Goal: Use online tool/utility: Use online tool/utility

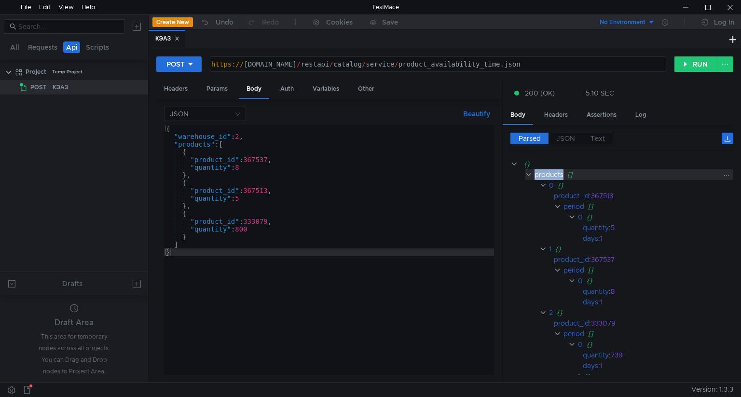
drag, startPoint x: 561, startPoint y: 173, endPoint x: 534, endPoint y: 173, distance: 27.0
click at [534, 173] on div "products" at bounding box center [548, 174] width 29 height 11
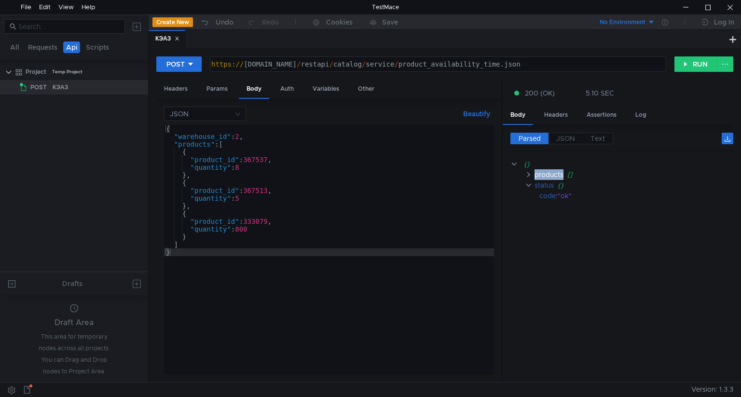
copy div "products"
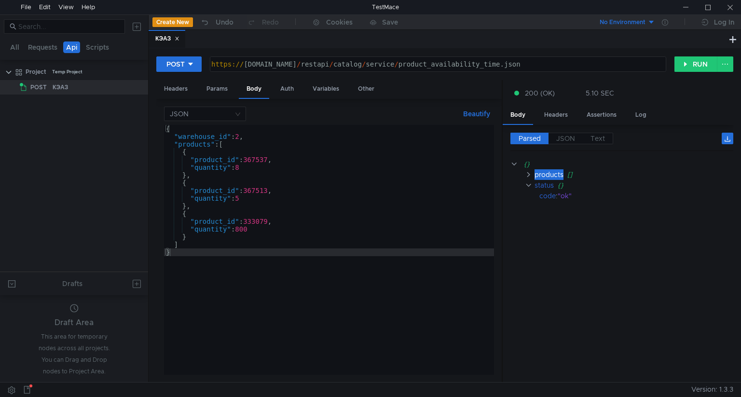
scroll to position [0, 33]
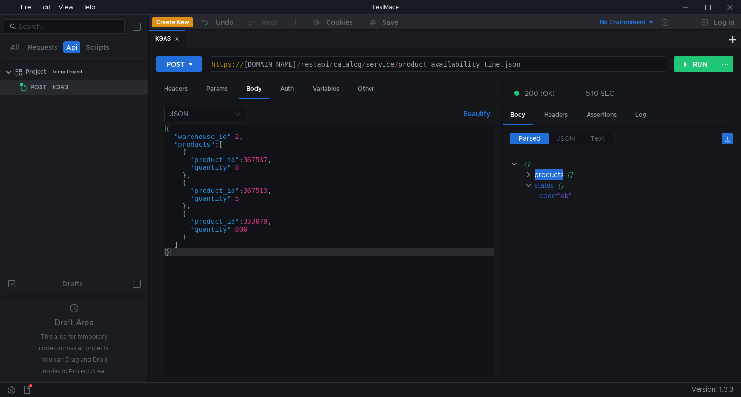
scroll to position [0, 33]
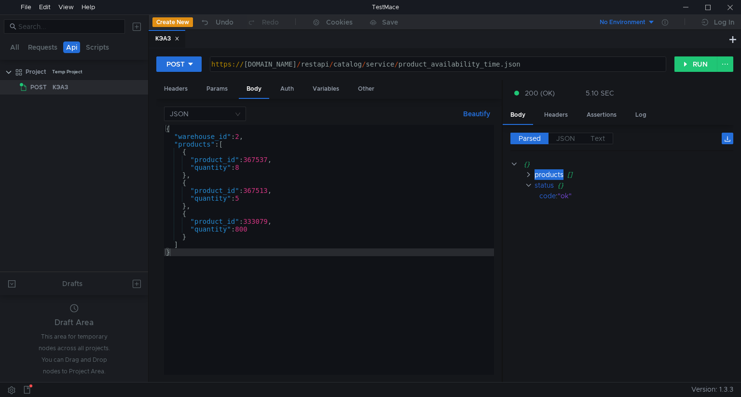
scroll to position [0, 33]
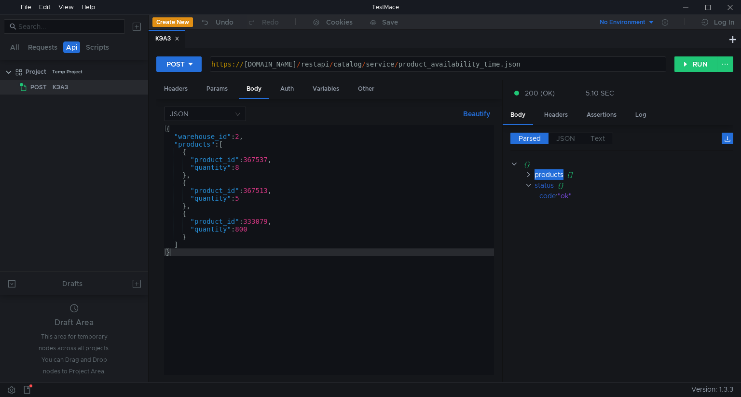
scroll to position [0, 33]
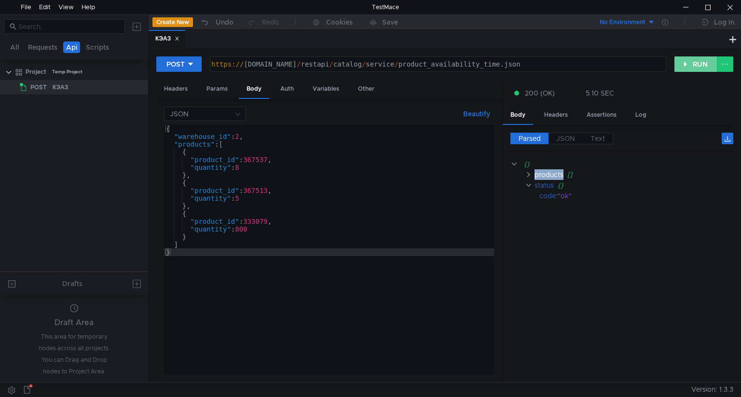
click at [701, 60] on button "RUN" at bounding box center [695, 63] width 43 height 15
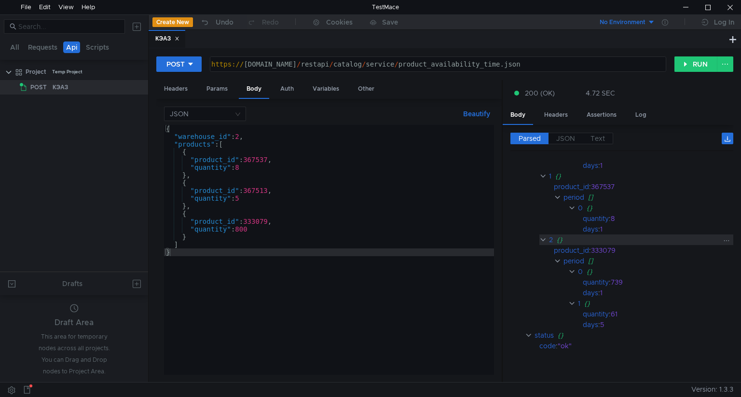
scroll to position [0, 0]
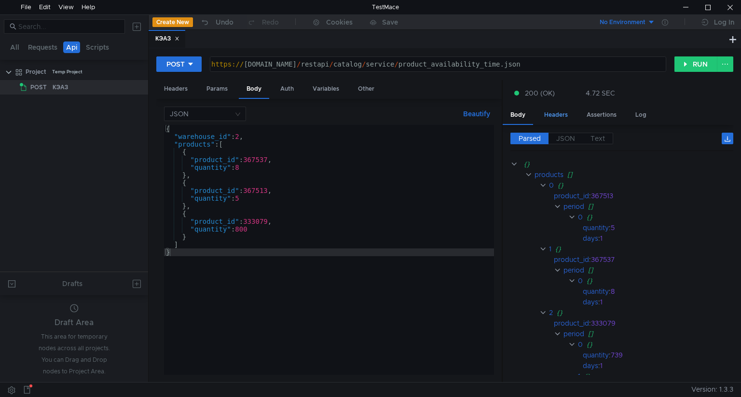
click at [557, 116] on div "Headers" at bounding box center [555, 115] width 39 height 18
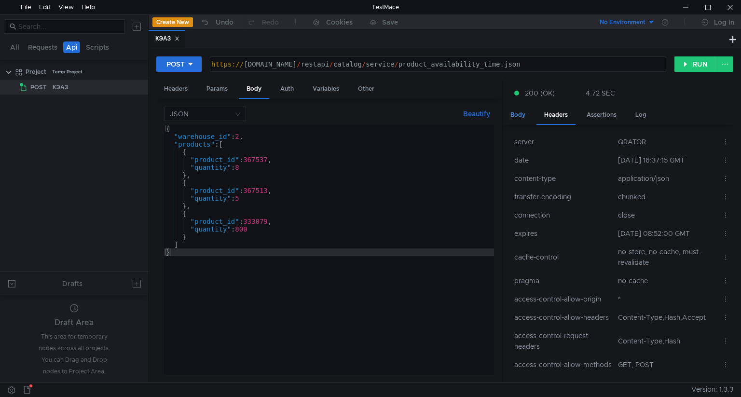
click at [520, 118] on div "Body" at bounding box center [517, 115] width 30 height 18
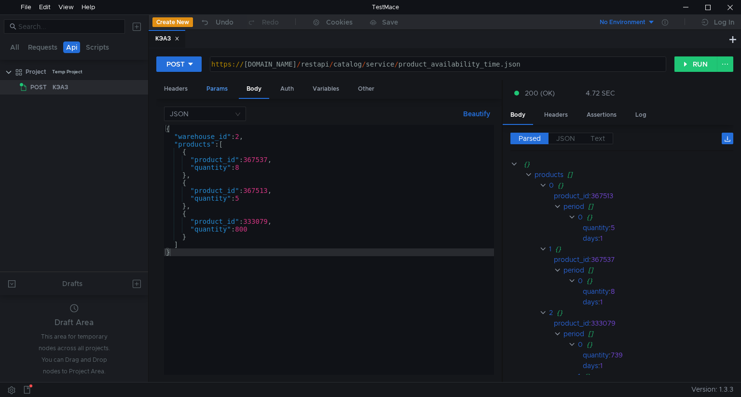
click at [212, 89] on div "Params" at bounding box center [217, 89] width 37 height 18
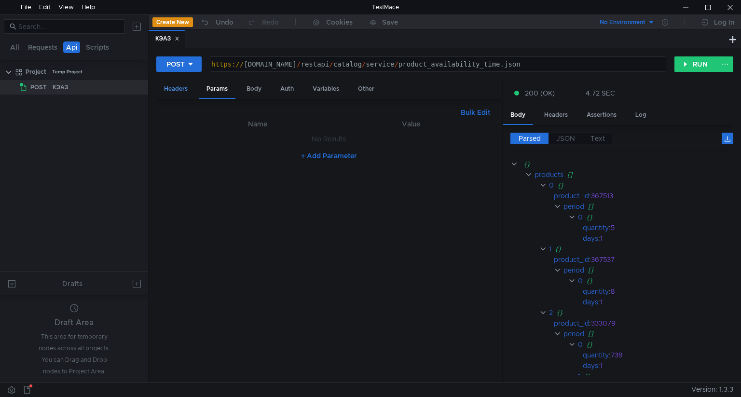
click at [174, 89] on div "Headers" at bounding box center [175, 89] width 39 height 18
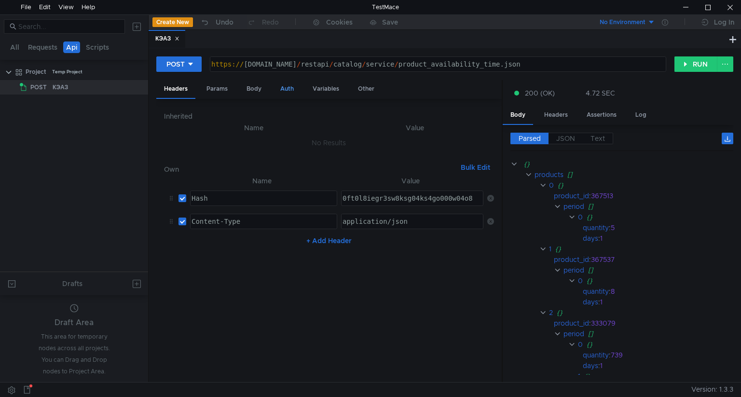
click at [287, 89] on div "Auth" at bounding box center [286, 89] width 29 height 18
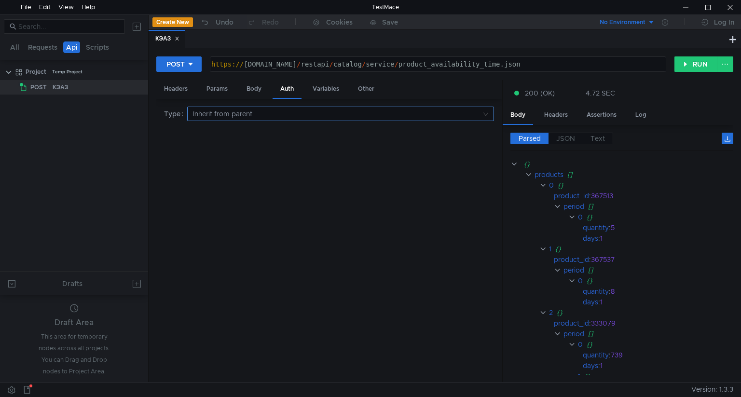
click at [485, 116] on nz-select-top-control "Inherit from parent" at bounding box center [340, 114] width 307 height 14
click at [327, 92] on div at bounding box center [370, 198] width 741 height 397
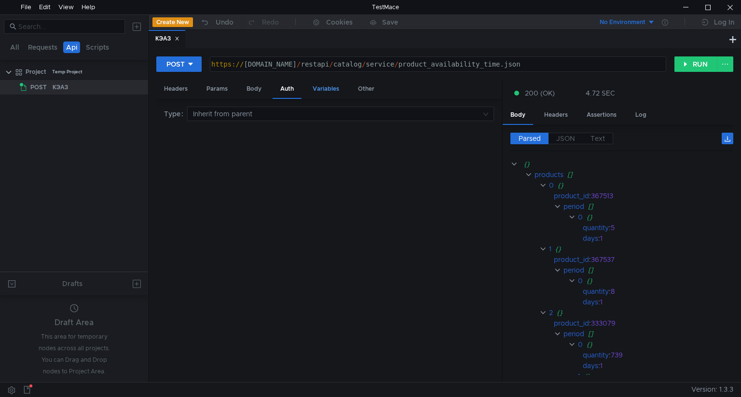
click at [326, 91] on div "Variables" at bounding box center [326, 89] width 42 height 18
click at [368, 90] on div "Other" at bounding box center [366, 89] width 32 height 18
click at [169, 88] on div "Headers" at bounding box center [175, 89] width 39 height 18
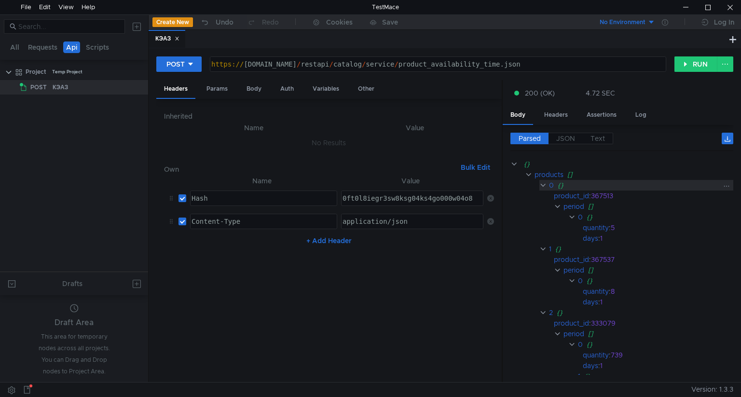
click at [540, 186] on clr-icon at bounding box center [542, 185] width 7 height 8
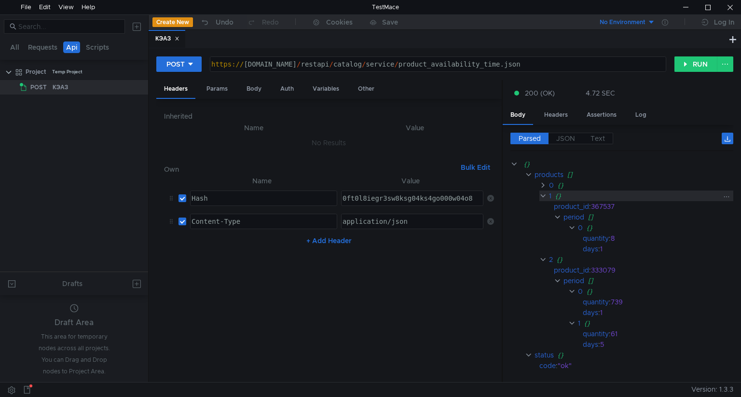
click at [542, 196] on clr-icon at bounding box center [542, 196] width 7 height 8
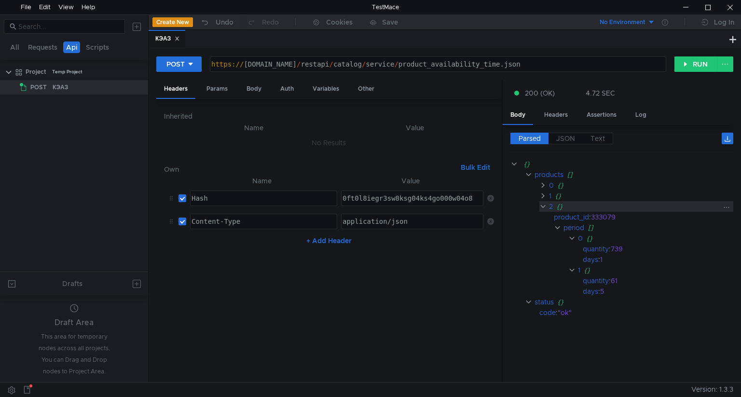
click at [543, 207] on clr-icon at bounding box center [542, 207] width 7 height 8
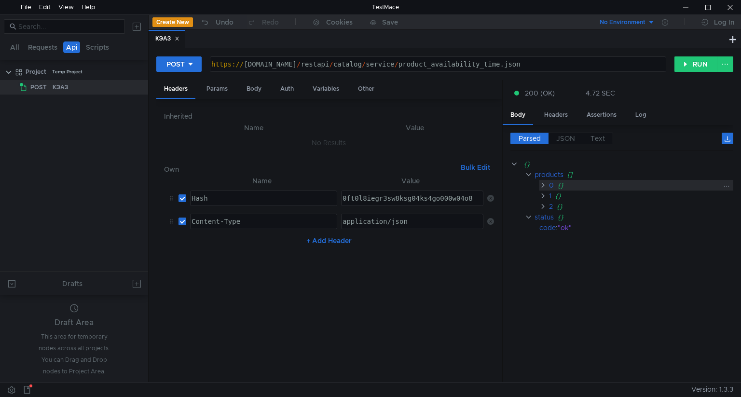
click at [544, 187] on clr-icon at bounding box center [542, 185] width 7 height 8
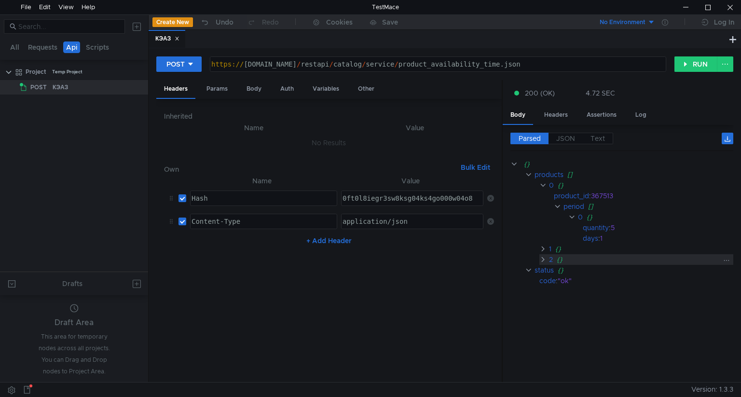
click at [542, 258] on clr-icon at bounding box center [542, 260] width 7 height 8
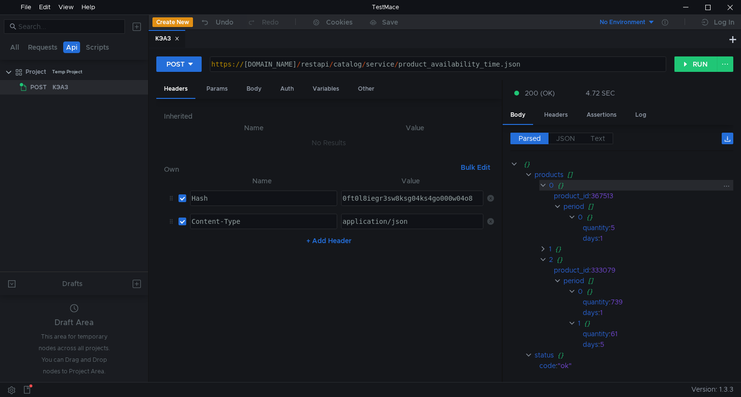
click at [544, 183] on clr-icon at bounding box center [542, 185] width 7 height 8
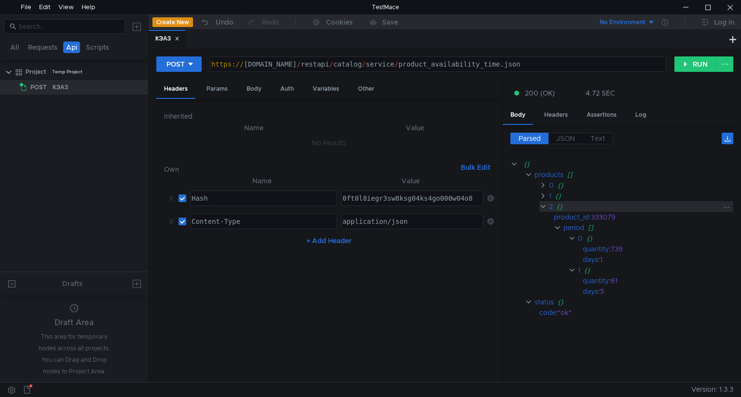
click at [543, 207] on clr-icon at bounding box center [542, 207] width 7 height 8
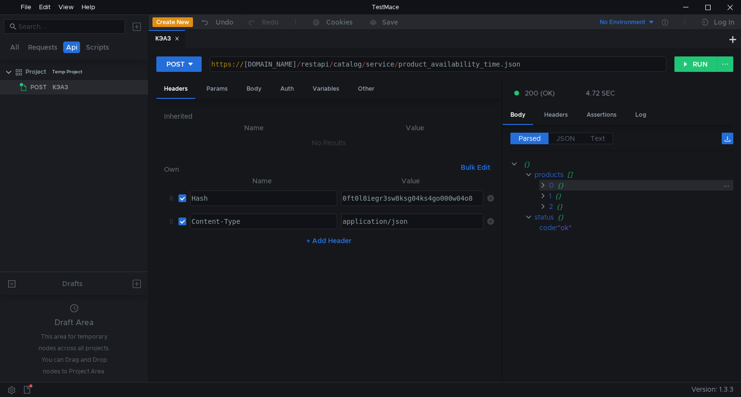
click at [543, 187] on clr-icon at bounding box center [542, 185] width 7 height 8
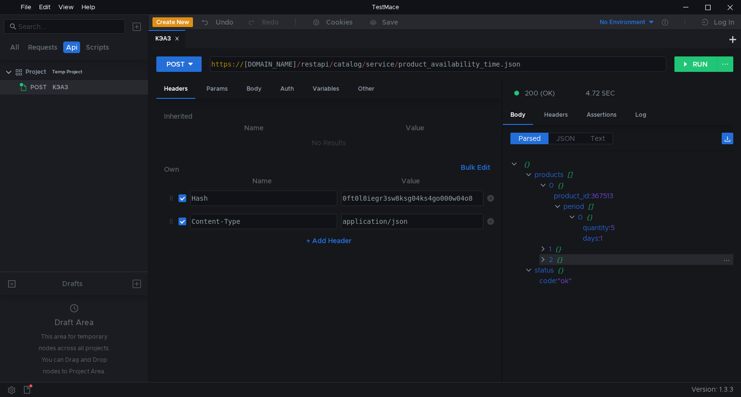
click at [542, 259] on clr-icon at bounding box center [542, 260] width 7 height 8
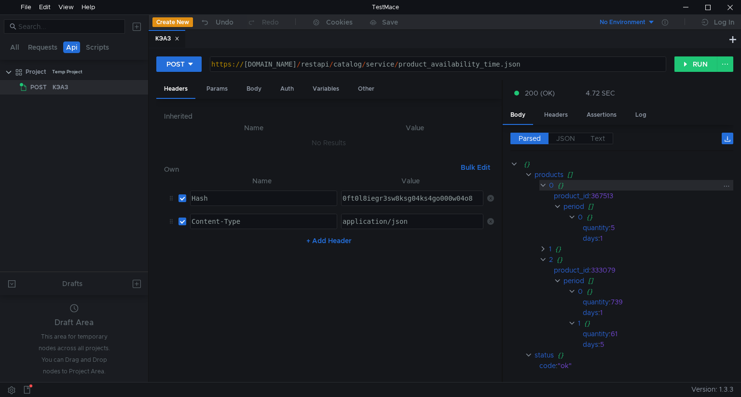
click at [542, 185] on clr-icon at bounding box center [542, 185] width 7 height 8
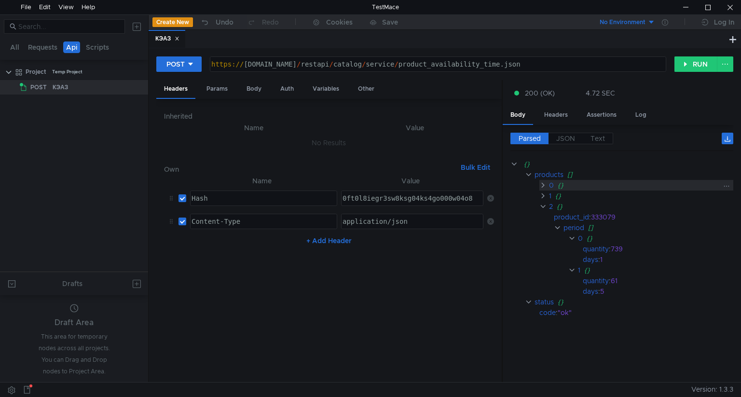
click at [544, 185] on clr-icon at bounding box center [542, 185] width 7 height 8
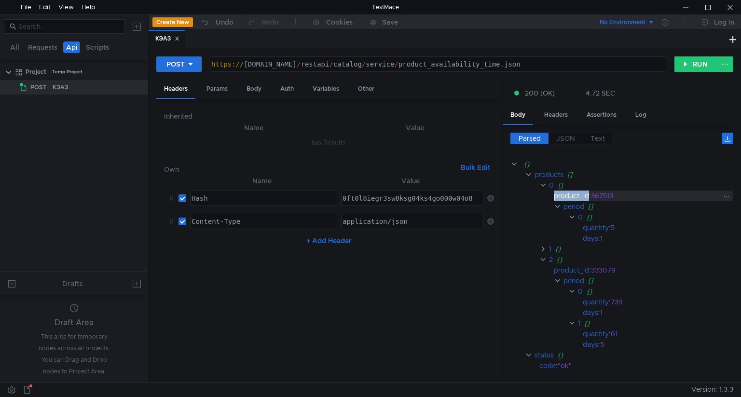
drag, startPoint x: 554, startPoint y: 195, endPoint x: 587, endPoint y: 193, distance: 33.3
click at [587, 193] on div "product_id" at bounding box center [571, 195] width 35 height 11
copy div "product_id"
click at [541, 260] on clr-icon at bounding box center [542, 260] width 7 height 8
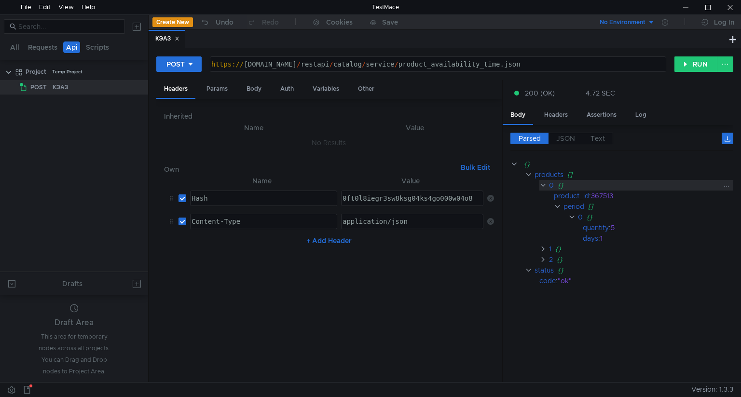
click at [544, 186] on clr-icon at bounding box center [542, 185] width 7 height 8
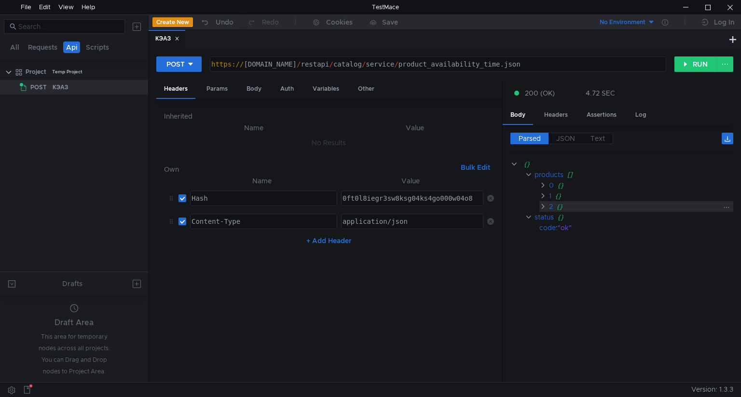
click at [542, 206] on clr-icon at bounding box center [542, 207] width 7 height 8
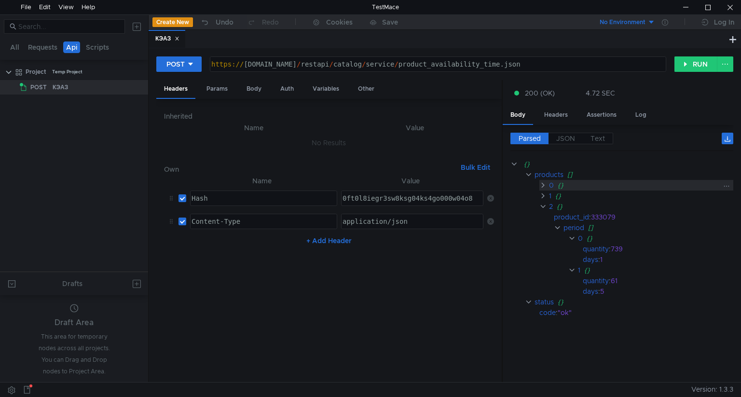
click at [542, 185] on clr-icon at bounding box center [542, 185] width 7 height 8
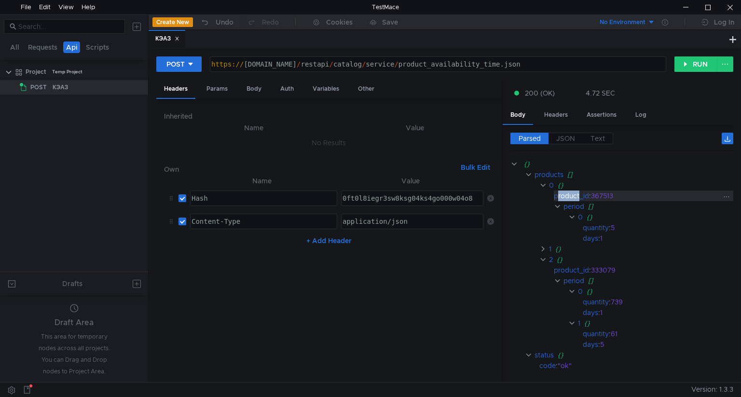
drag, startPoint x: 556, startPoint y: 194, endPoint x: 580, endPoint y: 194, distance: 24.6
click at [580, 194] on div "product_id" at bounding box center [571, 195] width 35 height 11
drag, startPoint x: 588, startPoint y: 193, endPoint x: 554, endPoint y: 191, distance: 34.8
click at [554, 191] on div "product_id : 367513" at bounding box center [643, 195] width 179 height 11
copy div "product_id"
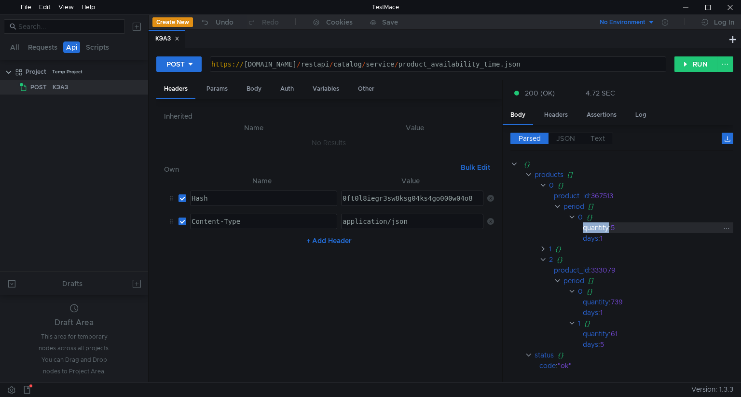
drag, startPoint x: 608, startPoint y: 226, endPoint x: 584, endPoint y: 225, distance: 24.1
click at [584, 225] on div "quantity" at bounding box center [596, 227] width 26 height 11
copy div "quantity"
drag, startPoint x: 583, startPoint y: 237, endPoint x: 597, endPoint y: 239, distance: 15.0
click at [597, 239] on div "days : 1" at bounding box center [658, 238] width 150 height 11
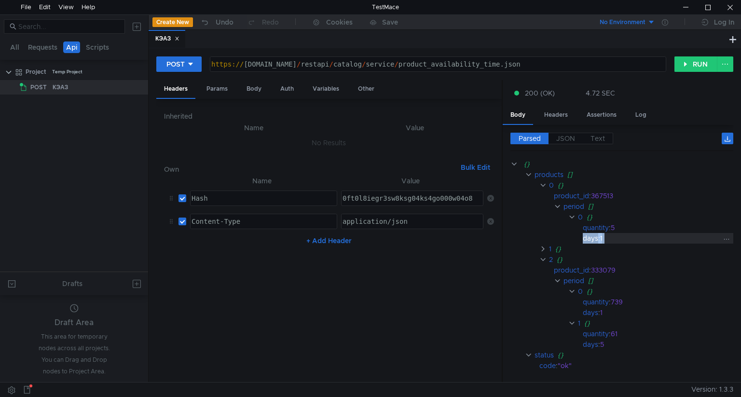
copy div "days : 1"
click at [250, 89] on div "Body" at bounding box center [254, 89] width 30 height 18
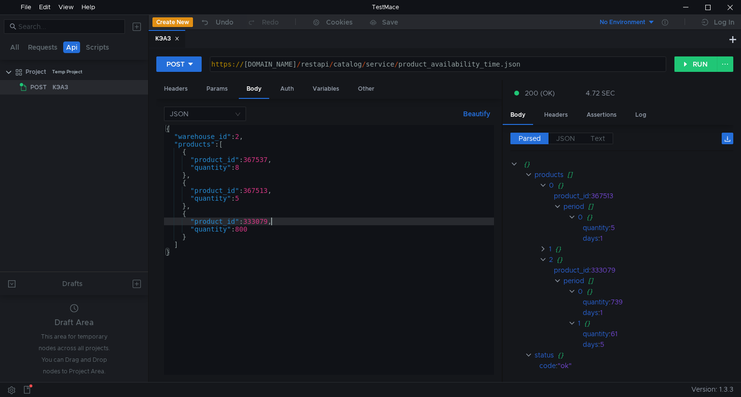
click at [270, 220] on div "{ "warehouse_id" : 2 , "products" : [ { "product_id" : 367537 , "quantity" : 8 …" at bounding box center [329, 257] width 330 height 265
click at [689, 66] on button "RUN" at bounding box center [695, 63] width 43 height 15
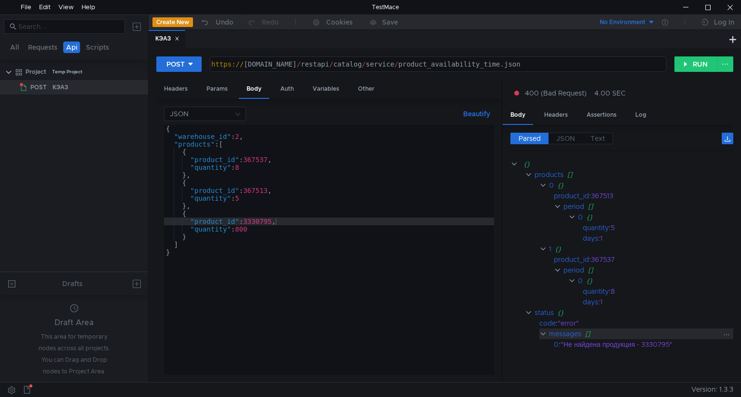
click at [544, 330] on clr-icon at bounding box center [542, 334] width 7 height 8
click at [543, 332] on clr-icon at bounding box center [542, 334] width 7 height 8
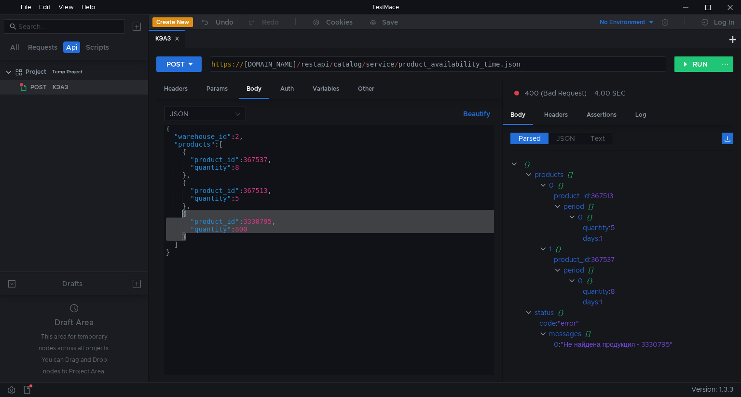
drag, startPoint x: 192, startPoint y: 236, endPoint x: 183, endPoint y: 214, distance: 23.8
click at [183, 214] on div "{ "warehouse_id" : 2 , "products" : [ { "product_id" : 367537 , "quantity" : 8 …" at bounding box center [329, 257] width 330 height 265
click at [197, 237] on div "{ "warehouse_id" : 2 , "products" : [ { "product_id" : 367537 , "quantity" : 8 …" at bounding box center [329, 250] width 330 height 250
type textarea "}"
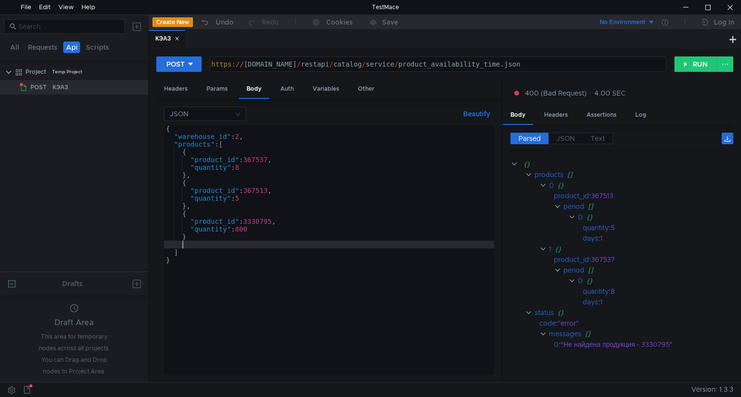
paste textarea "}"
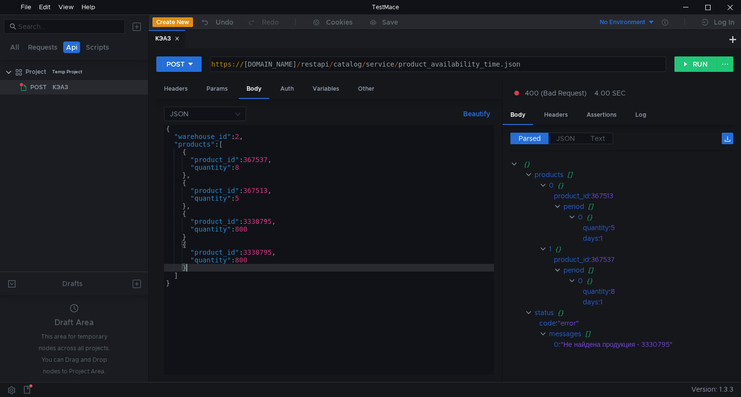
click at [200, 239] on div "{ "warehouse_id" : 2 , "products" : [ { "product_id" : 367537 , "quantity" : 8 …" at bounding box center [329, 257] width 330 height 265
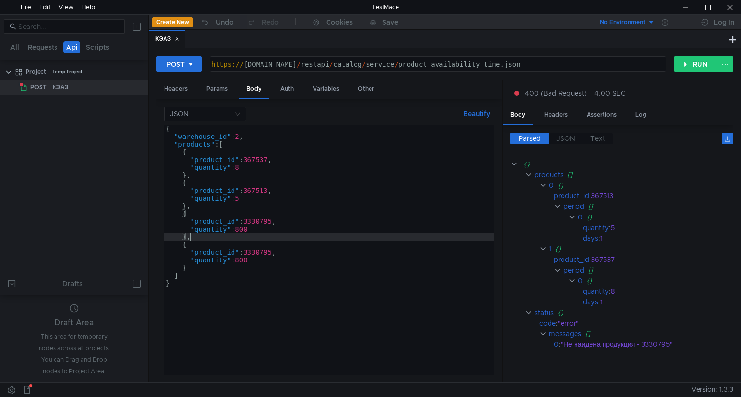
scroll to position [0, 1]
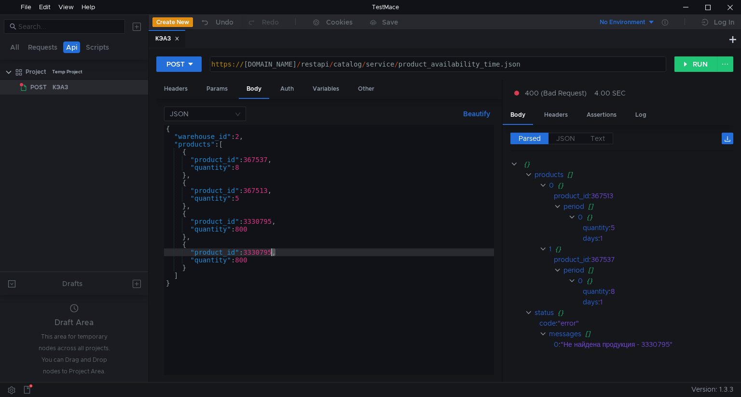
click at [273, 253] on div "{ "warehouse_id" : 2 , "products" : [ { "product_id" : 367537 , "quantity" : 8 …" at bounding box center [329, 257] width 330 height 265
click at [314, 218] on div "{ "warehouse_id" : 2 , "products" : [ { "product_id" : 367537 , "quantity" : 8 …" at bounding box center [329, 257] width 330 height 265
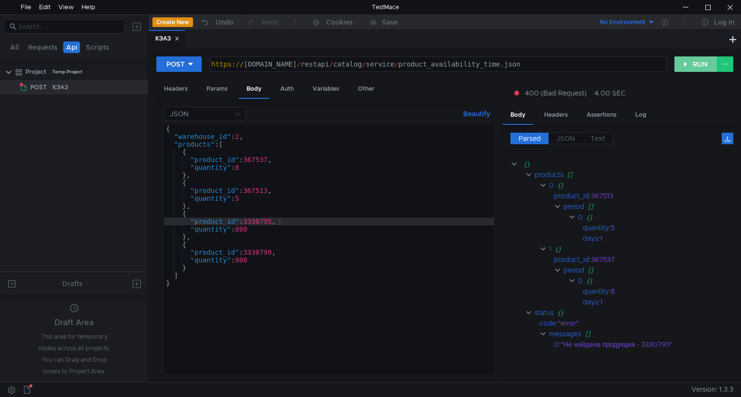
click at [699, 63] on button "RUN" at bounding box center [695, 63] width 43 height 15
click at [275, 222] on div "{ "warehouse_id" : 2 , "products" : [ { "product_id" : 367537 , "quantity" : 8 …" at bounding box center [329, 257] width 330 height 265
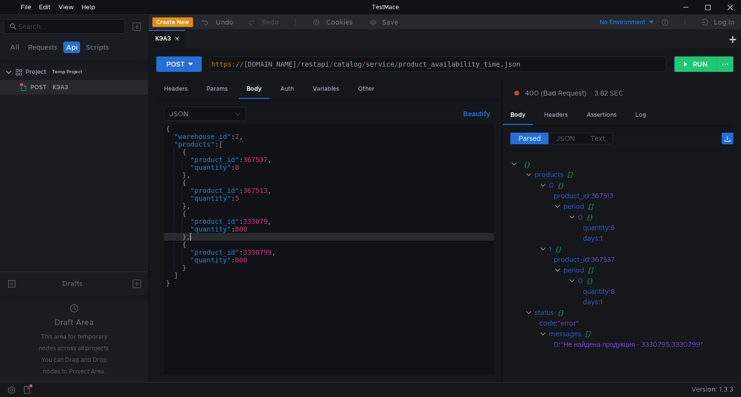
scroll to position [0, 0]
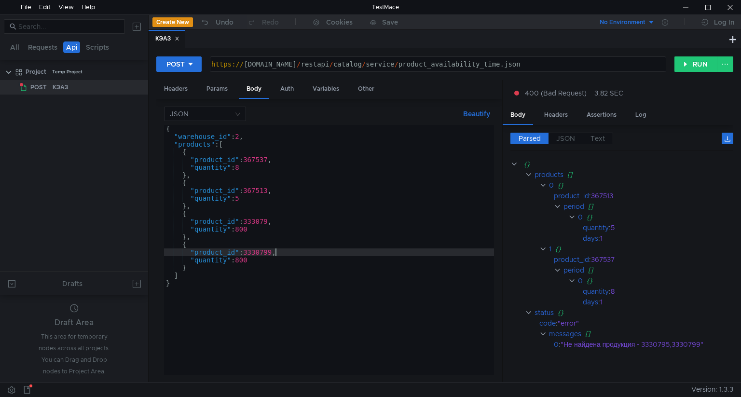
type textarea ""product_id": 333079,"
click at [697, 65] on button "RUN" at bounding box center [695, 63] width 43 height 15
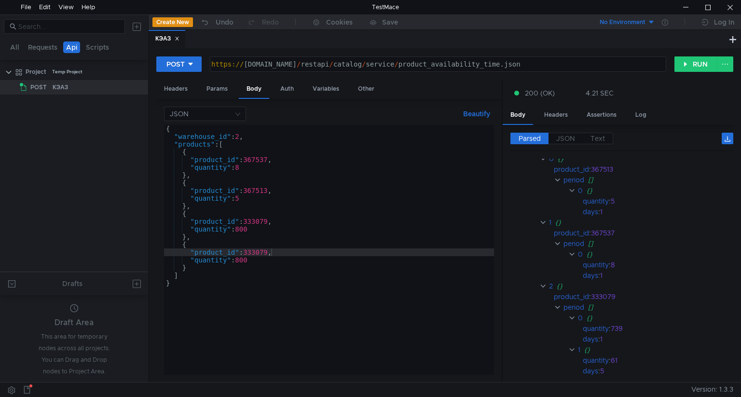
scroll to position [0, 0]
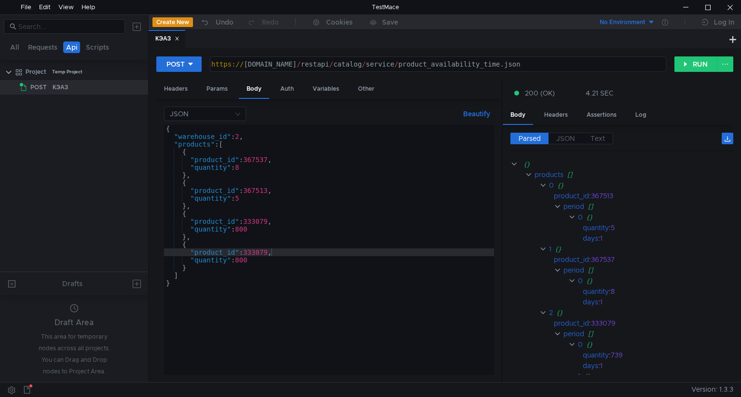
scroll to position [0, 0]
click at [271, 252] on div "{ "warehouse_id" : 2 , "products" : [ { "product_id" : 367537 , "quantity" : 8 …" at bounding box center [329, 257] width 330 height 265
type textarea ""product_id": 3330792,"
click at [691, 66] on button "RUN" at bounding box center [695, 63] width 43 height 15
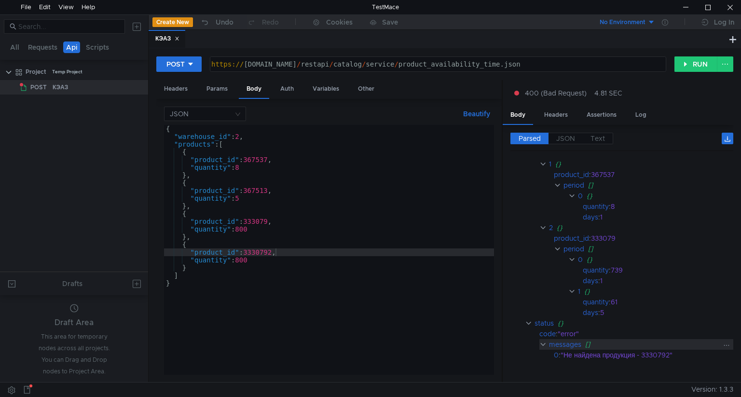
scroll to position [96, 0]
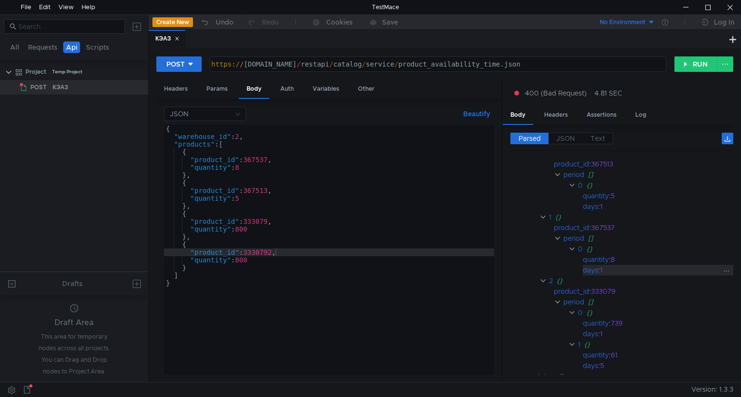
scroll to position [48, 0]
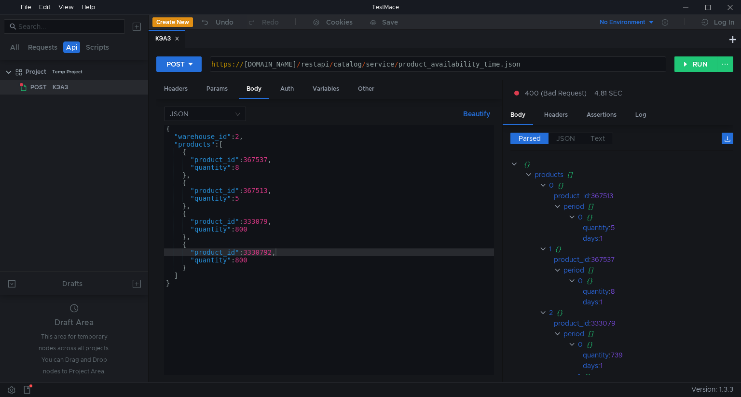
scroll to position [48, 0]
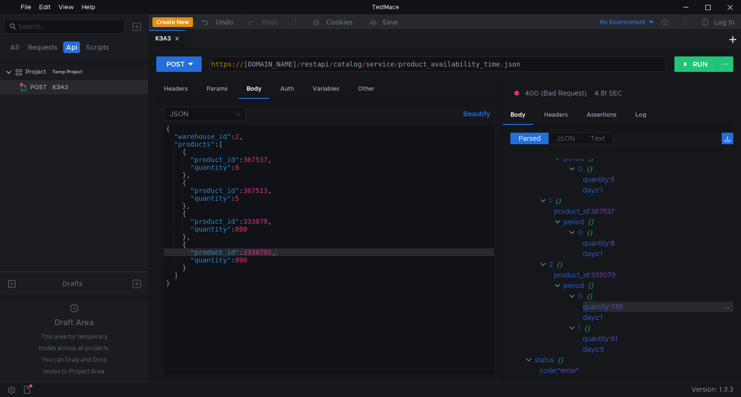
scroll to position [96, 0]
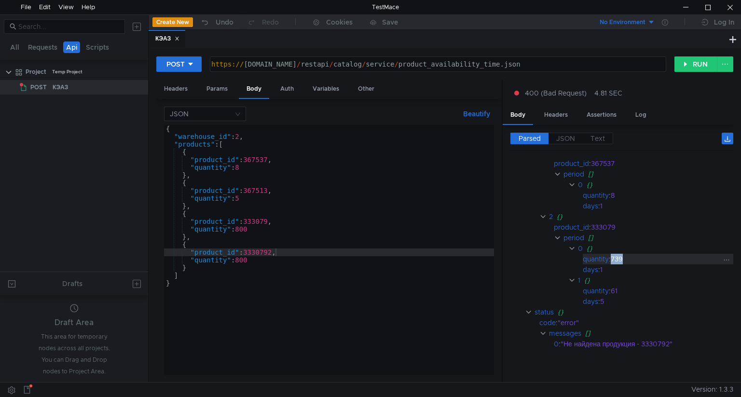
drag, startPoint x: 626, startPoint y: 255, endPoint x: 612, endPoint y: 253, distance: 13.6
click at [612, 254] on div "739" at bounding box center [667, 259] width 112 height 11
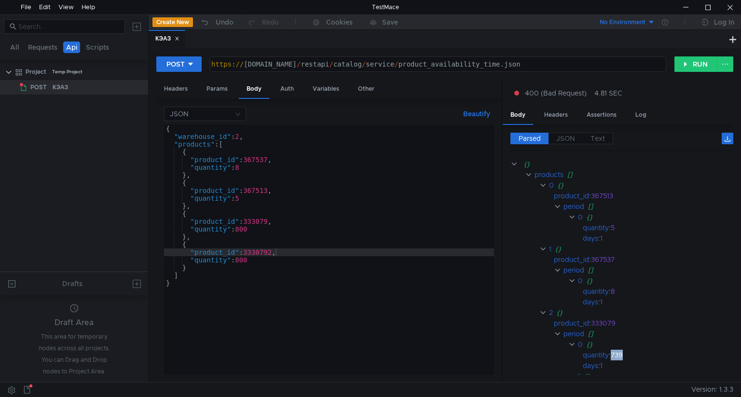
scroll to position [96, 0]
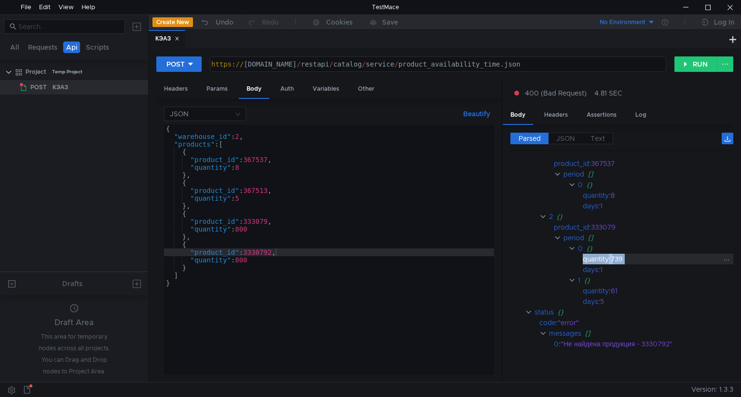
drag, startPoint x: 583, startPoint y: 255, endPoint x: 609, endPoint y: 257, distance: 26.1
click at [609, 257] on div "quantity : 739" at bounding box center [658, 259] width 150 height 11
copy div "quantity : 739"
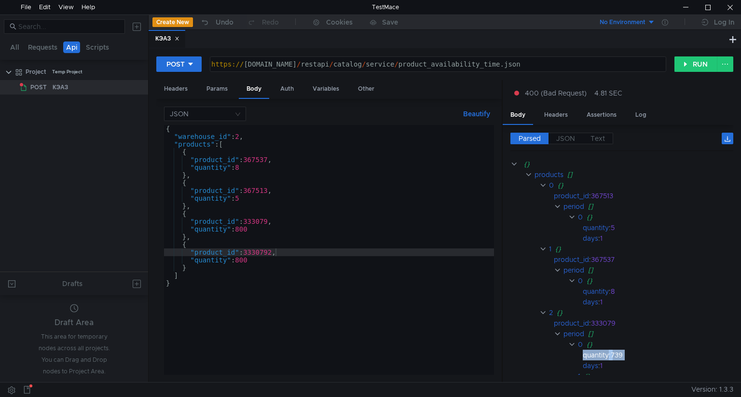
scroll to position [96, 0]
